Goal: Task Accomplishment & Management: Use online tool/utility

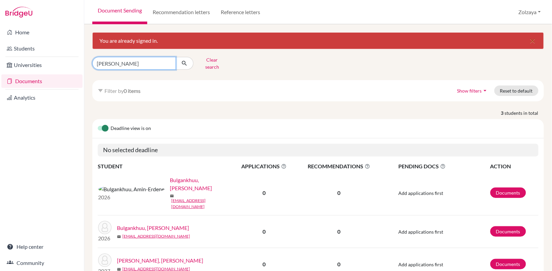
click at [168, 62] on input "[PERSON_NAME]" at bounding box center [134, 63] width 84 height 13
type input "gantsetseg"
click button "submit" at bounding box center [185, 63] width 18 height 13
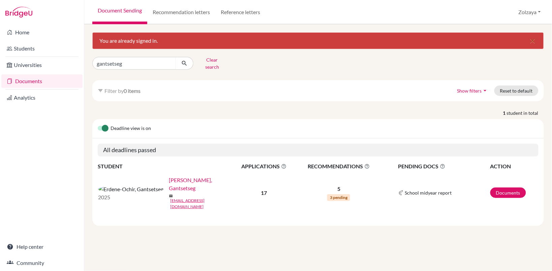
click at [169, 179] on link "[PERSON_NAME], Gantsetseg" at bounding box center [203, 184] width 68 height 16
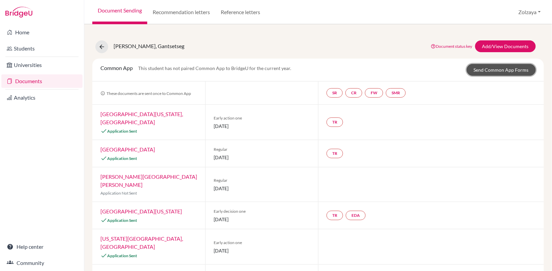
click at [498, 73] on link "Send Common App Forms" at bounding box center [501, 70] width 69 height 12
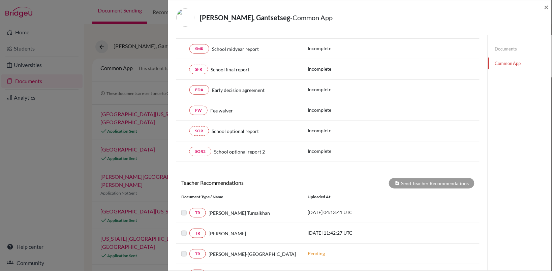
scroll to position [154, 0]
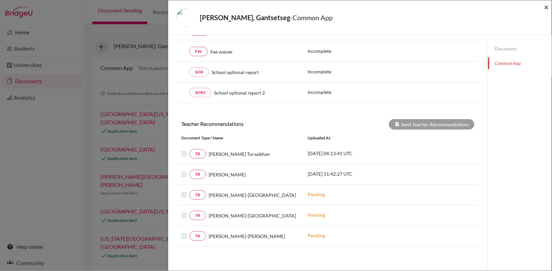
click at [547, 4] on span "×" at bounding box center [546, 7] width 5 height 10
